Goal: Task Accomplishment & Management: Manage account settings

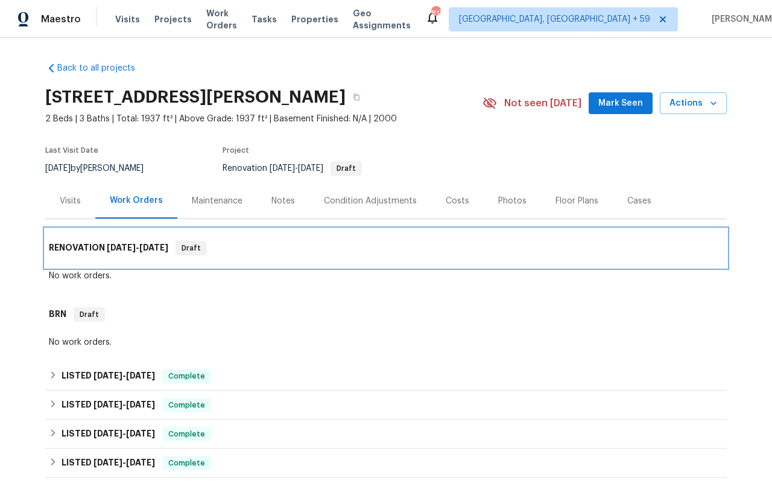
click at [349, 258] on div "RENOVATION [DATE] - [DATE] Draft" at bounding box center [386, 248] width 682 height 39
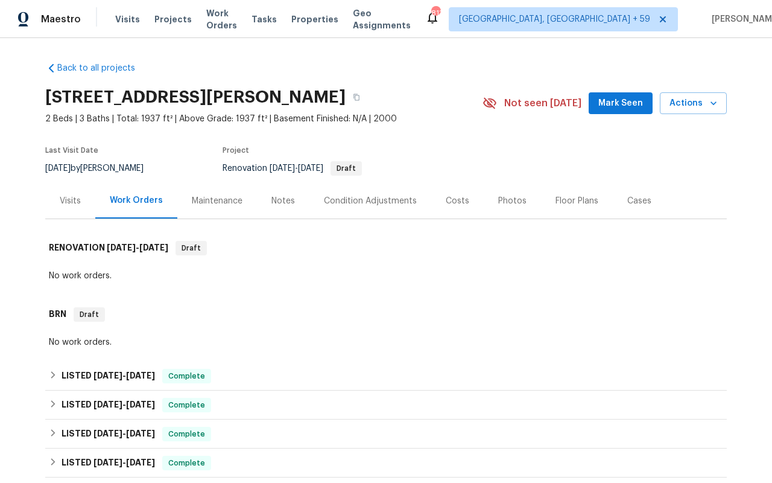
click at [223, 11] on div "Visits Projects Work Orders Tasks Properties Geo Assignments" at bounding box center [270, 19] width 310 height 24
click at [222, 22] on span "Work Orders" at bounding box center [221, 19] width 31 height 24
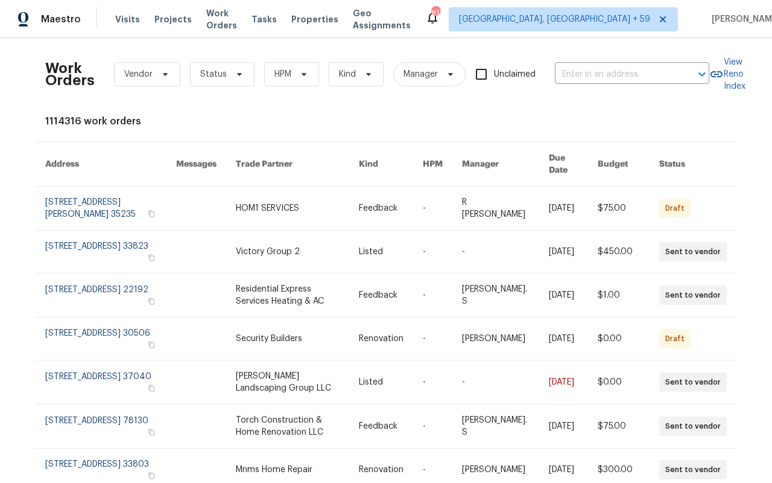
click at [138, 15] on div "Visits Projects Work Orders Tasks Properties Geo Assignments" at bounding box center [270, 19] width 310 height 24
click at [124, 21] on span "Visits" at bounding box center [127, 19] width 25 height 12
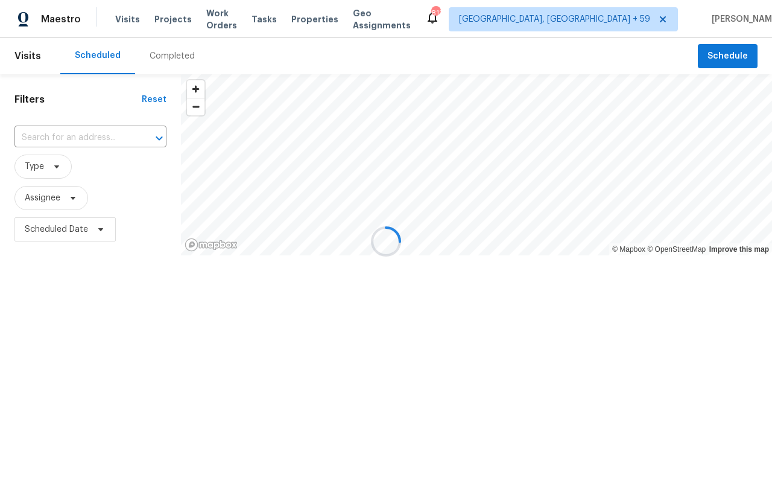
click at [57, 139] on div at bounding box center [386, 241] width 772 height 483
click at [53, 135] on div at bounding box center [386, 241] width 772 height 483
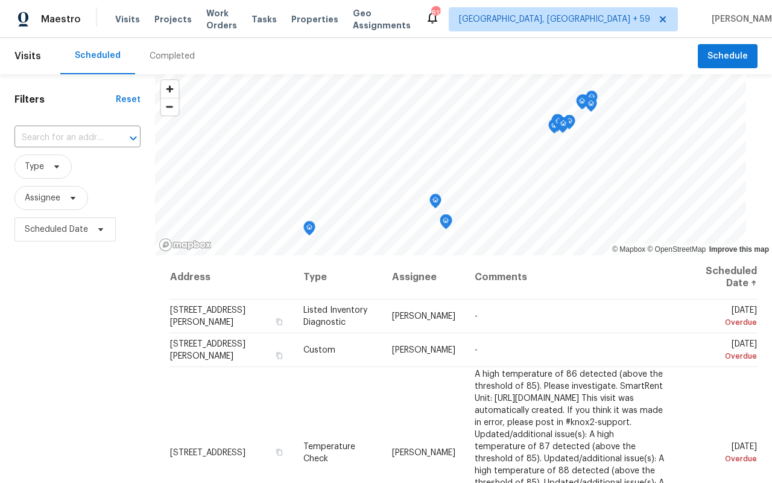
click at [53, 135] on input "text" at bounding box center [60, 137] width 92 height 19
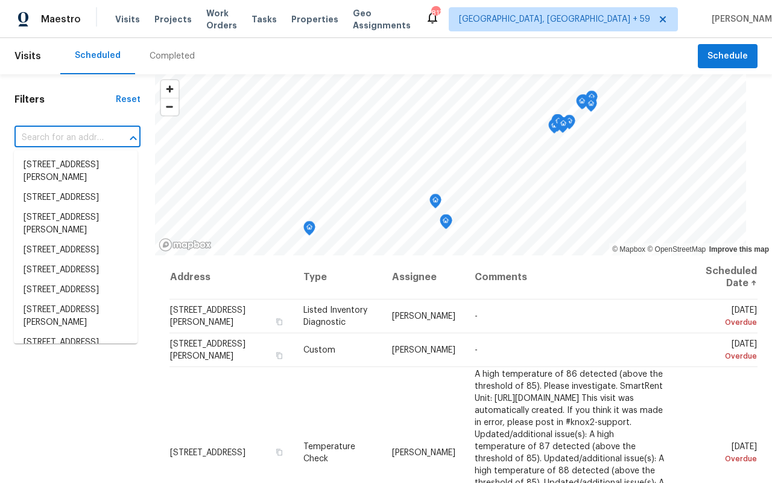
paste input "[STREET_ADDRESS][PERSON_NAME]"
type input "[STREET_ADDRESS][PERSON_NAME]"
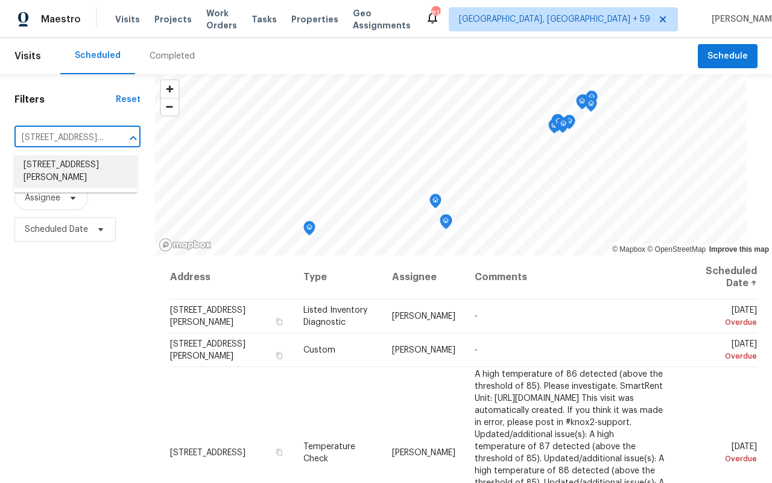
click at [71, 173] on li "[STREET_ADDRESS][PERSON_NAME]" at bounding box center [76, 171] width 124 height 33
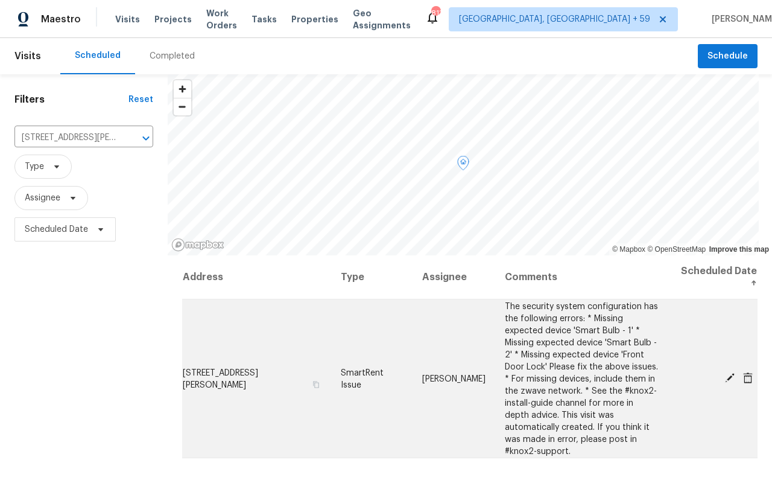
click at [749, 372] on icon at bounding box center [748, 377] width 10 height 11
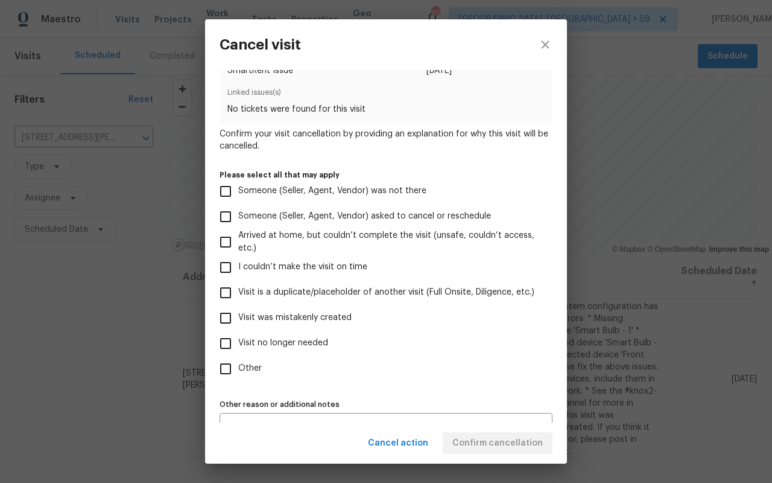
scroll to position [43, 0]
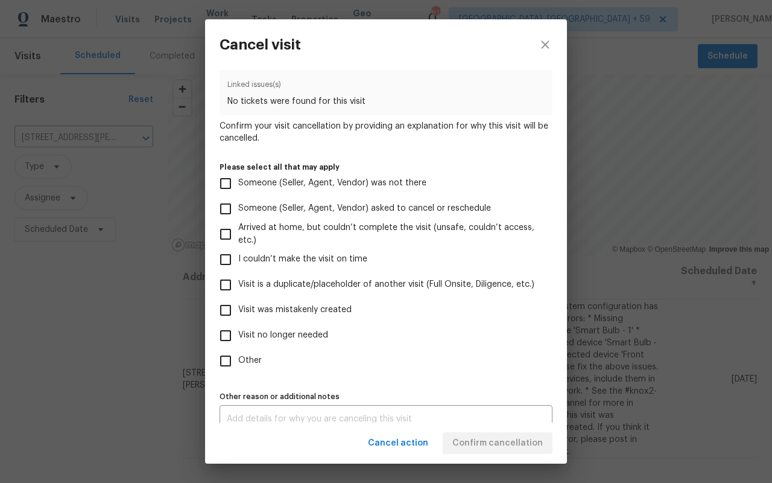
click at [280, 284] on span "Visit is a duplicate/placeholder of another visit (Full Onsite, Diligence, etc.)" at bounding box center [386, 284] width 296 height 13
click at [238, 284] on input "Visit is a duplicate/placeholder of another visit (Full Onsite, Diligence, etc.)" at bounding box center [225, 284] width 25 height 25
checkbox input "true"
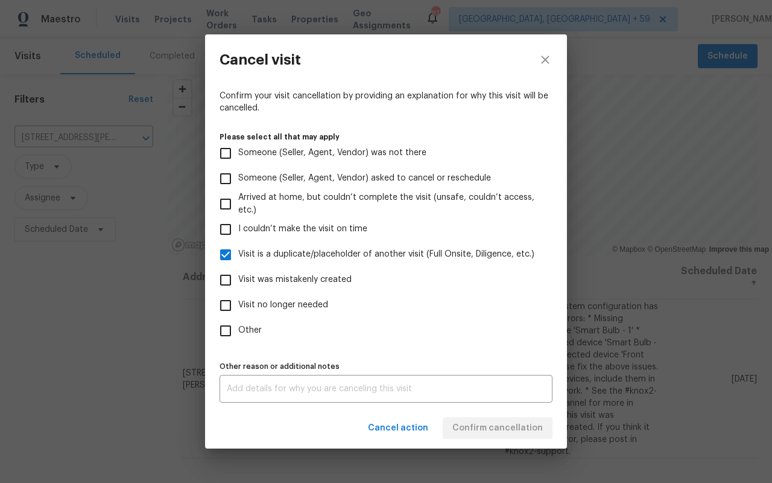
scroll to position [0, 0]
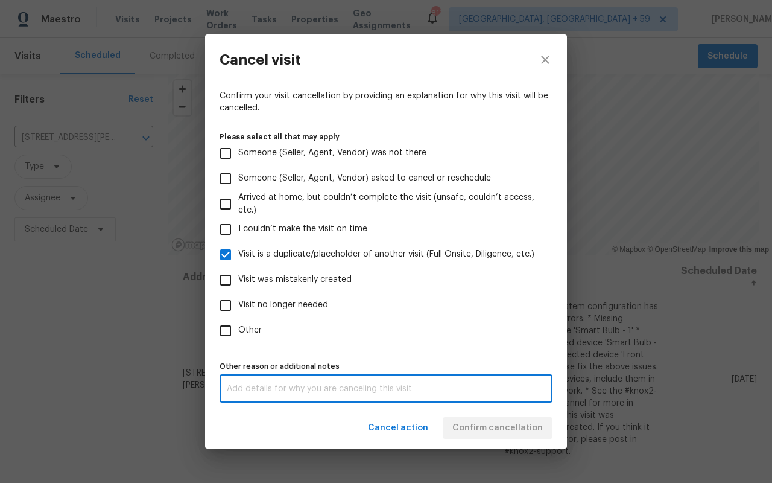
click at [305, 392] on textarea at bounding box center [386, 388] width 318 height 8
click at [369, 391] on textarea "visit completed by HPM." at bounding box center [386, 388] width 318 height 8
type textarea "visit completed by HPM."
click at [519, 426] on div "Cancel action Confirm cancellation" at bounding box center [386, 428] width 362 height 42
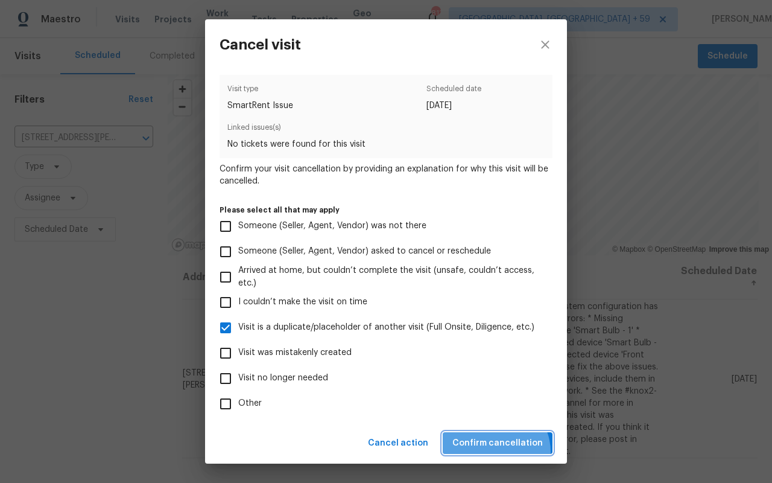
click at [500, 451] on button "Confirm cancellation" at bounding box center [498, 443] width 110 height 22
click at [501, 443] on span "Confirm cancellation" at bounding box center [497, 442] width 90 height 15
